Goal: Task Accomplishment & Management: Complete application form

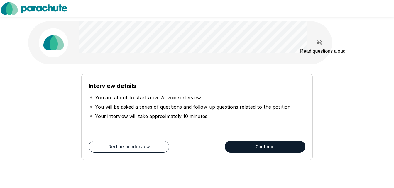
click at [317, 44] on icon "Read questions aloud" at bounding box center [319, 42] width 7 height 7
click at [278, 149] on button "Continue" at bounding box center [265, 147] width 81 height 12
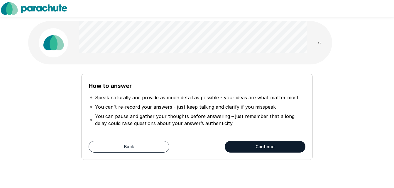
click at [257, 144] on button "Continue" at bounding box center [265, 147] width 81 height 12
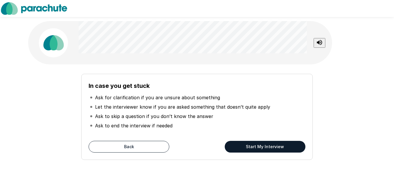
click at [256, 144] on button "Start My Interview" at bounding box center [265, 147] width 81 height 12
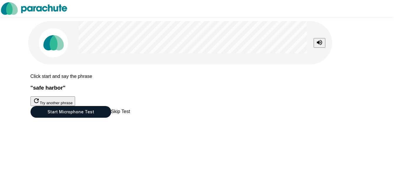
click at [111, 118] on button "Start Microphone Test" at bounding box center [71, 112] width 81 height 12
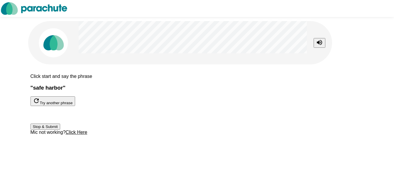
click at [60, 130] on button "Stop & Submit" at bounding box center [46, 127] width 30 height 6
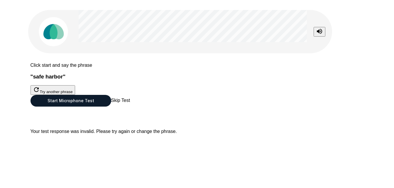
scroll to position [29, 0]
click at [111, 107] on button "Start Microphone Test" at bounding box center [71, 101] width 81 height 12
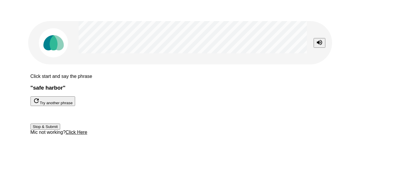
click at [60, 130] on button "Stop & Submit" at bounding box center [46, 127] width 30 height 6
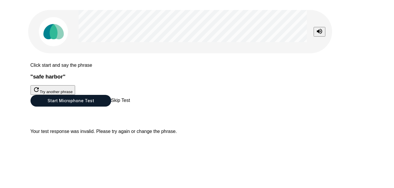
drag, startPoint x: 372, startPoint y: 42, endPoint x: 188, endPoint y: 138, distance: 207.9
click at [373, 43] on div "Click start and say the phrase " safe harbor " Try another phrase Start Microph…" at bounding box center [197, 89] width 352 height 200
click at [111, 107] on button "Start Microphone Test" at bounding box center [71, 101] width 81 height 12
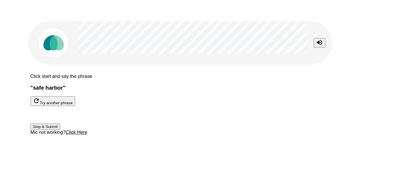
click at [60, 130] on button "Stop & Submit" at bounding box center [46, 127] width 30 height 6
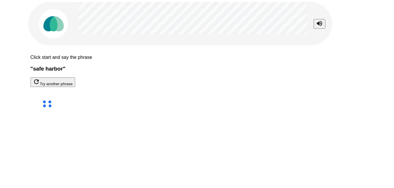
scroll to position [16, 0]
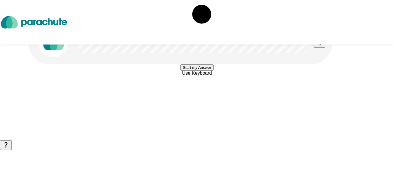
click at [200, 71] on button "Start my Answer" at bounding box center [197, 68] width 33 height 6
click at [205, 88] on button "Stop & Submit" at bounding box center [197, 85] width 30 height 6
click at [209, 71] on button "Start my Answer" at bounding box center [197, 68] width 33 height 6
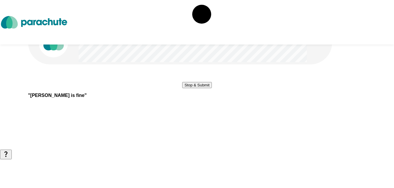
click at [208, 88] on button "Stop & Submit" at bounding box center [197, 85] width 30 height 6
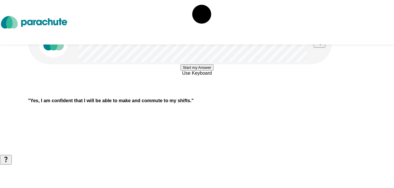
click at [209, 71] on button "Start my Answer" at bounding box center [197, 68] width 33 height 6
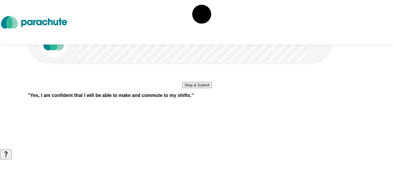
click at [205, 88] on button "Stop & Submit" at bounding box center [197, 85] width 30 height 6
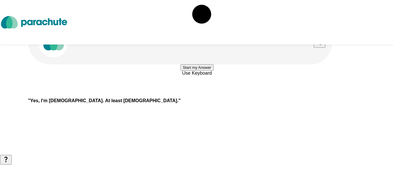
click at [210, 71] on button "Start my Answer" at bounding box center [197, 68] width 33 height 6
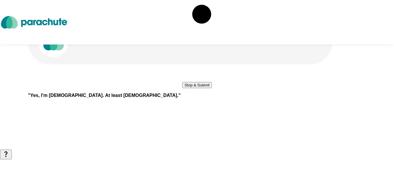
click at [202, 88] on button "Stop & Submit" at bounding box center [197, 85] width 30 height 6
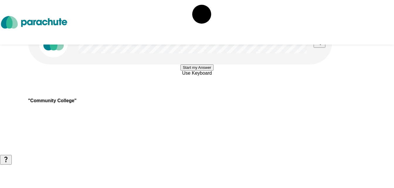
click at [204, 71] on button "Start my Answer" at bounding box center [197, 68] width 33 height 6
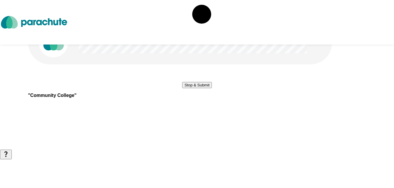
click at [204, 88] on button "Stop & Submit" at bounding box center [197, 85] width 30 height 6
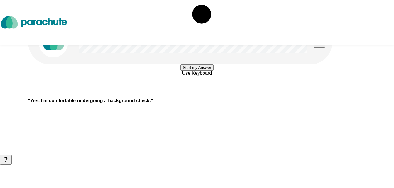
click at [209, 71] on button "Start my Answer" at bounding box center [197, 68] width 33 height 6
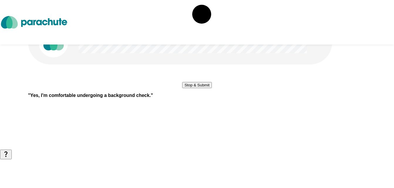
click at [209, 88] on button "Stop & Submit" at bounding box center [197, 85] width 30 height 6
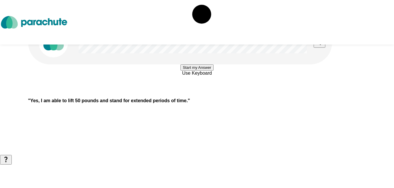
click at [199, 71] on button "Start my Answer" at bounding box center [197, 68] width 33 height 6
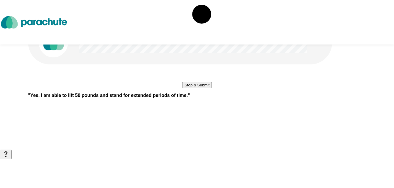
click at [211, 88] on button "Stop & Submit" at bounding box center [197, 85] width 30 height 6
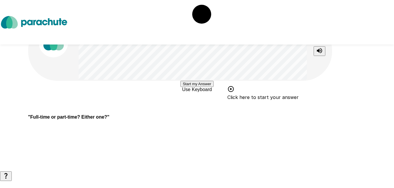
click at [188, 87] on button "Start my Answer" at bounding box center [197, 84] width 33 height 6
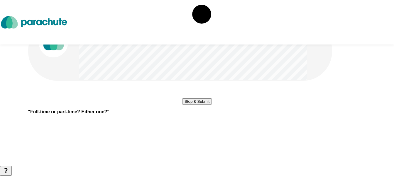
click at [187, 105] on button "Stop & Submit" at bounding box center [197, 102] width 30 height 6
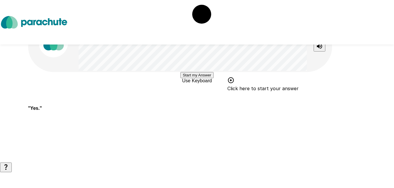
click at [183, 78] on button "Start my Answer" at bounding box center [197, 75] width 33 height 6
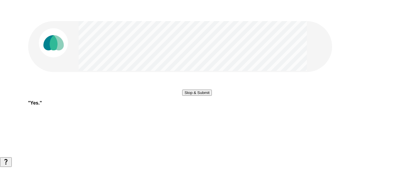
scroll to position [60, 0]
click at [212, 90] on button "Stop & Submit" at bounding box center [197, 93] width 30 height 6
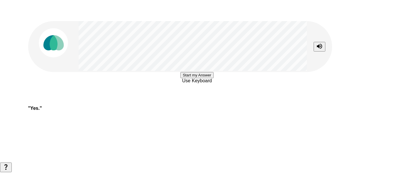
scroll to position [11, 0]
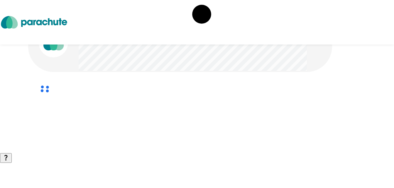
click at [62, 99] on icon at bounding box center [45, 89] width 34 height 34
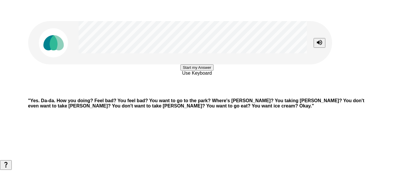
scroll to position [0, 0]
